Goal: Task Accomplishment & Management: Use online tool/utility

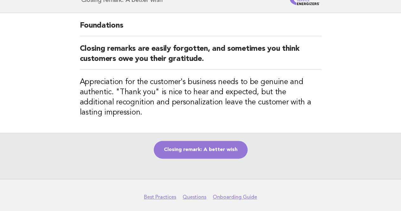
scroll to position [56, 0]
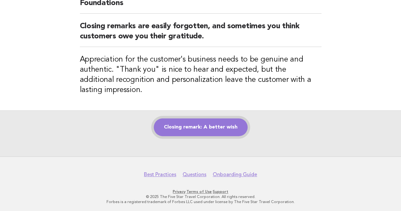
click at [183, 129] on link "Closing remark: A better wish" at bounding box center [201, 127] width 94 height 18
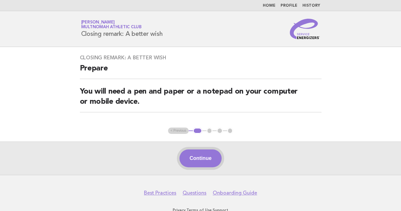
click at [200, 154] on button "Continue" at bounding box center [200, 158] width 42 height 18
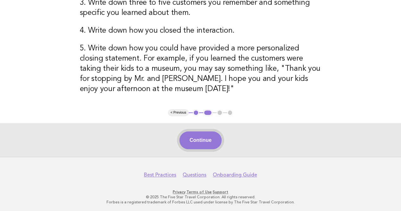
click at [204, 133] on button "Continue" at bounding box center [200, 140] width 42 height 18
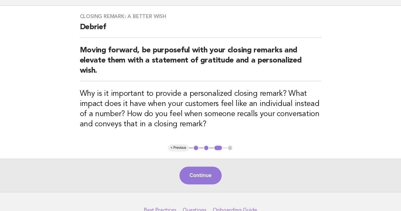
scroll to position [63, 0]
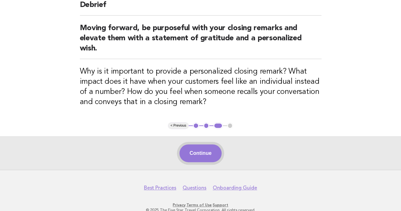
click at [185, 146] on button "Continue" at bounding box center [200, 153] width 42 height 18
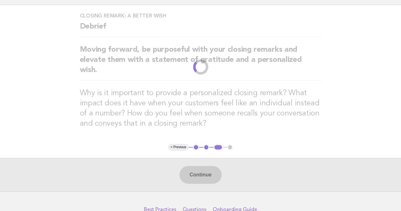
scroll to position [0, 0]
